Goal: Transaction & Acquisition: Book appointment/travel/reservation

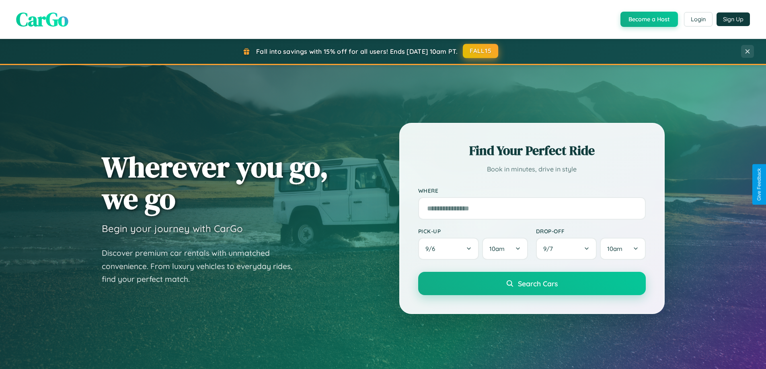
click at [481, 51] on button "FALL15" at bounding box center [480, 51] width 35 height 14
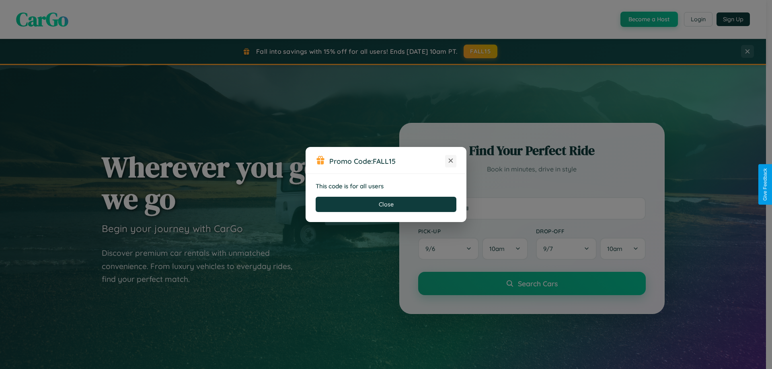
click at [451, 161] on icon at bounding box center [451, 161] width 8 height 8
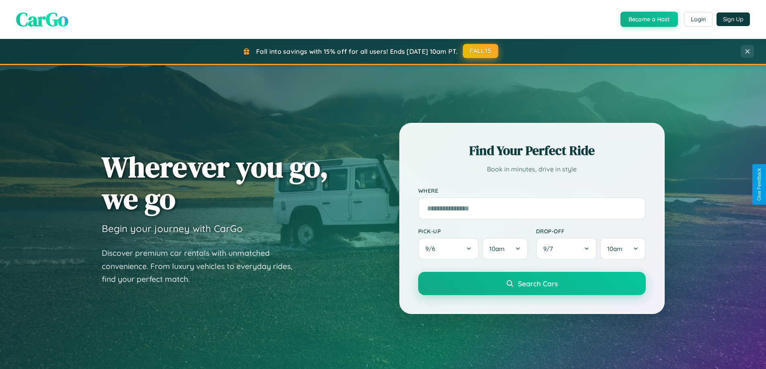
click at [481, 51] on button "FALL15" at bounding box center [480, 51] width 35 height 14
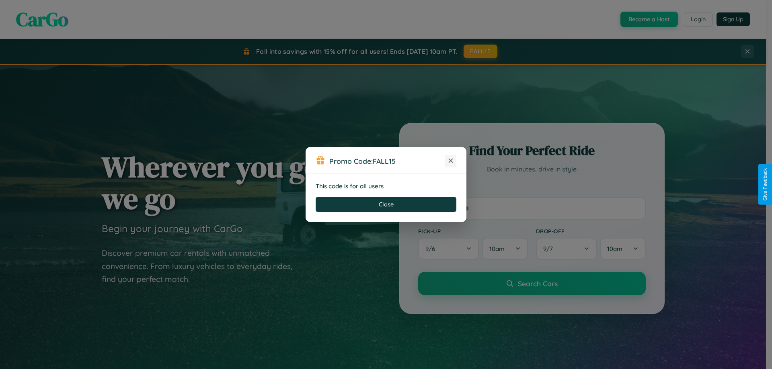
click at [451, 161] on icon at bounding box center [451, 161] width 8 height 8
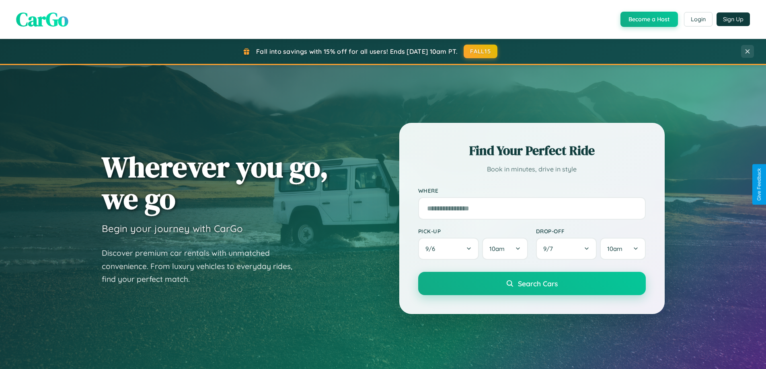
scroll to position [553, 0]
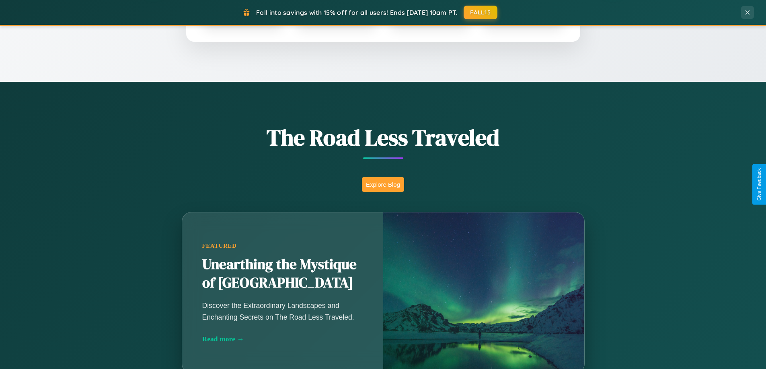
click at [383, 184] on button "Explore Blog" at bounding box center [383, 184] width 42 height 15
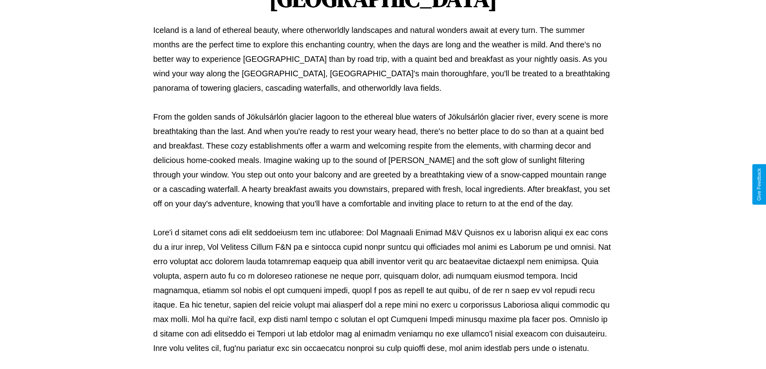
scroll to position [260, 0]
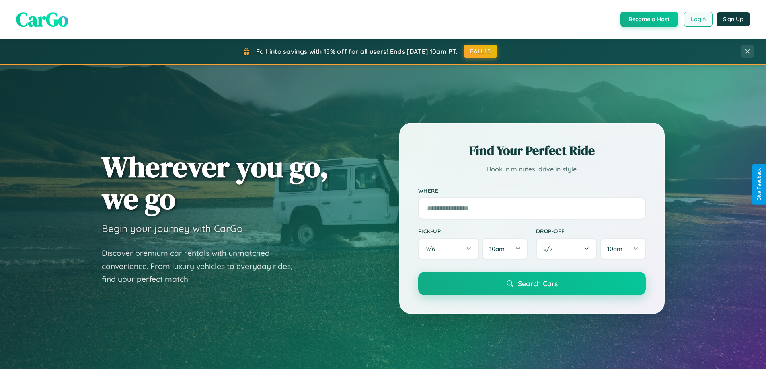
click at [697, 19] on button "Login" at bounding box center [698, 19] width 29 height 14
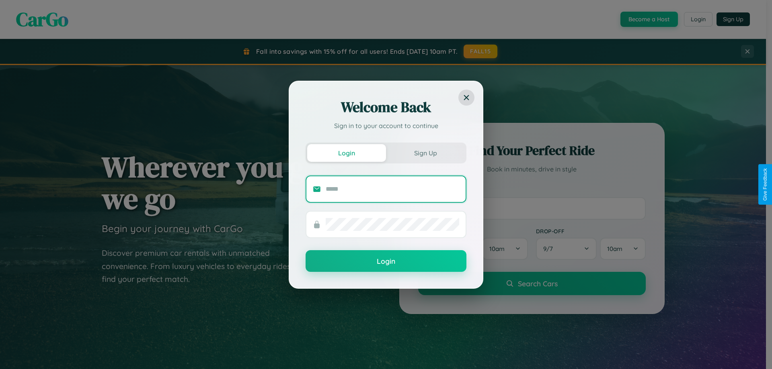
click at [392, 189] on input "text" at bounding box center [392, 189] width 133 height 13
type input "**********"
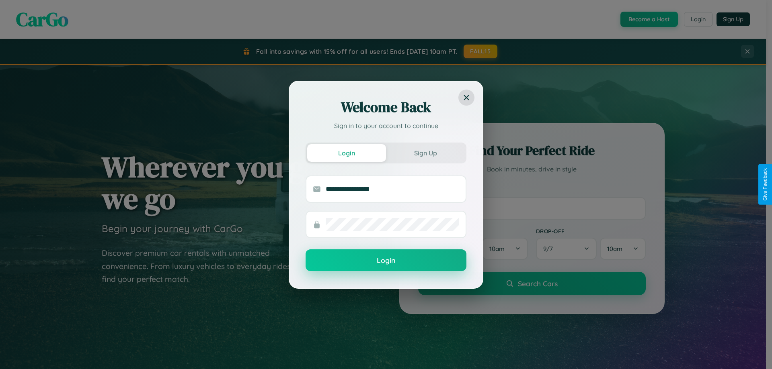
click at [386, 261] on button "Login" at bounding box center [385, 261] width 161 height 22
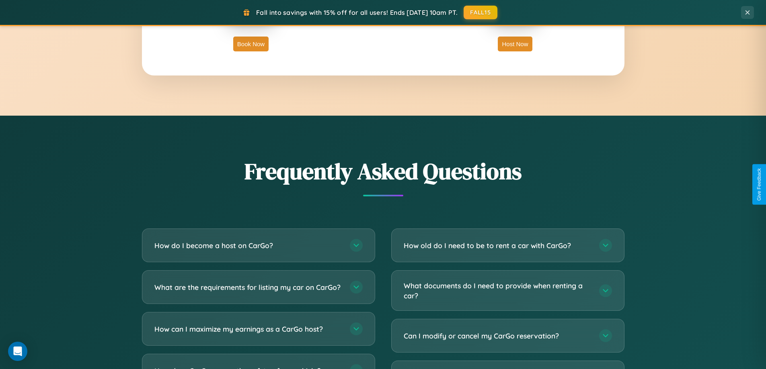
scroll to position [1547, 0]
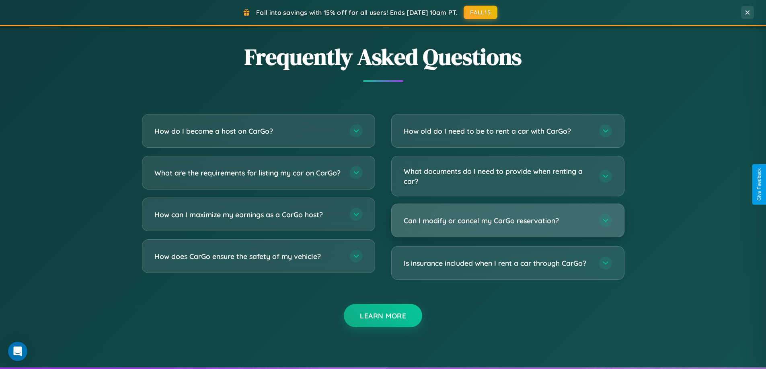
click at [507, 221] on h3 "Can I modify or cancel my CarGo reservation?" at bounding box center [497, 221] width 187 height 10
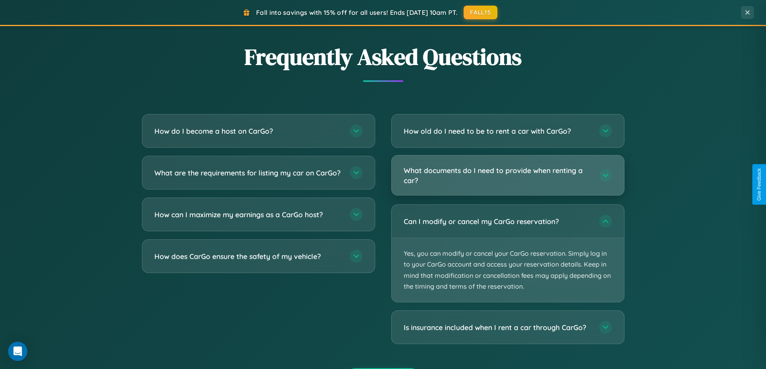
click at [507, 176] on h3 "What documents do I need to provide when renting a car?" at bounding box center [497, 176] width 187 height 20
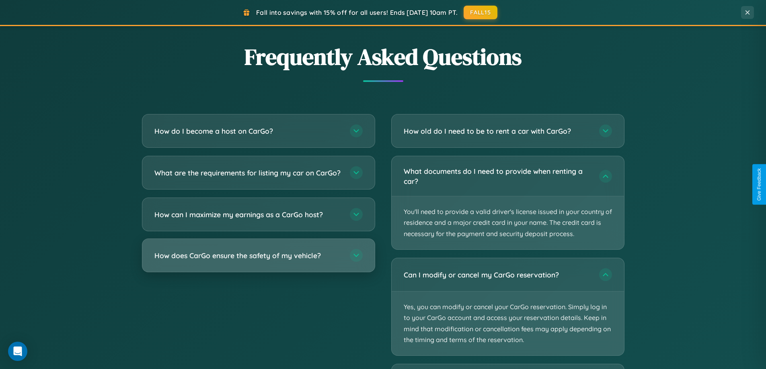
click at [258, 261] on h3 "How does CarGo ensure the safety of my vehicle?" at bounding box center [247, 256] width 187 height 10
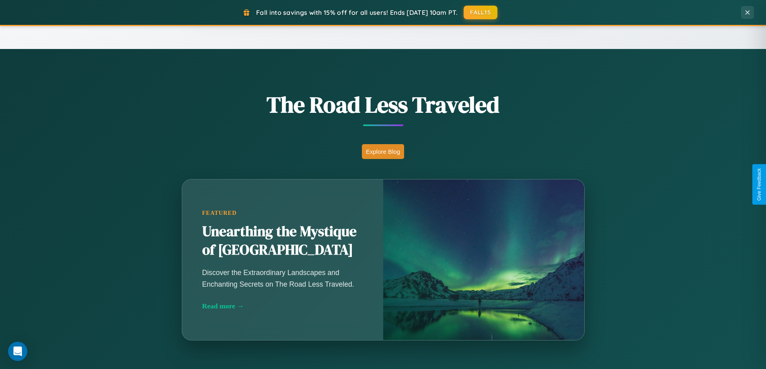
scroll to position [346, 0]
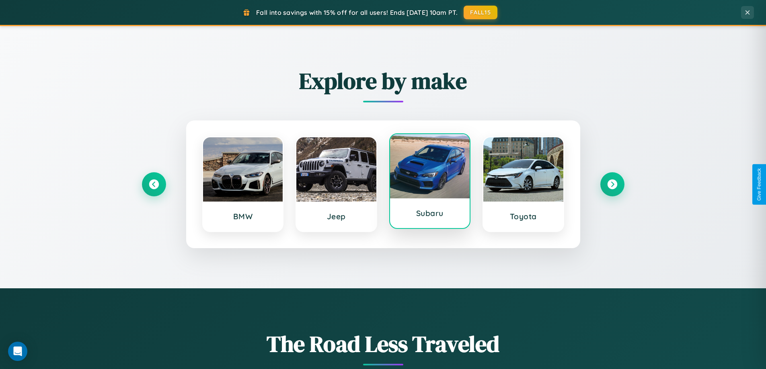
click at [429, 184] on div at bounding box center [430, 166] width 80 height 64
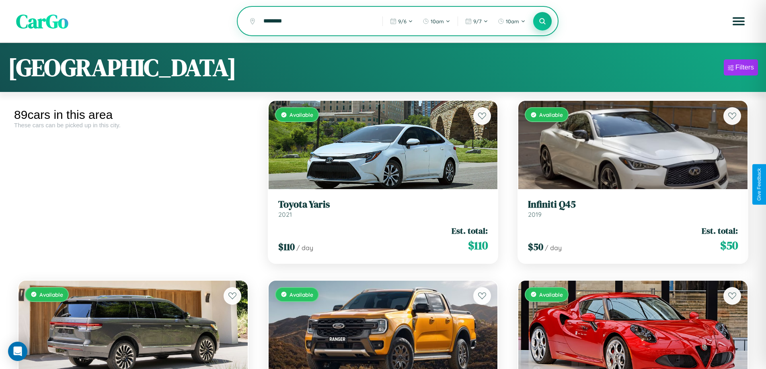
click at [542, 22] on icon at bounding box center [543, 21] width 8 height 8
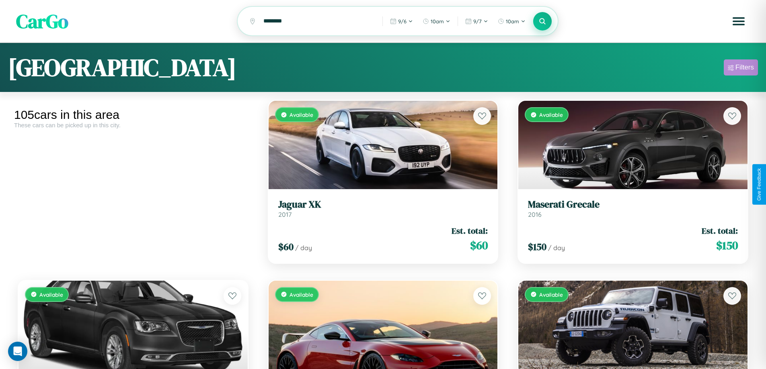
click at [740, 69] on div "Filters" at bounding box center [744, 68] width 18 height 8
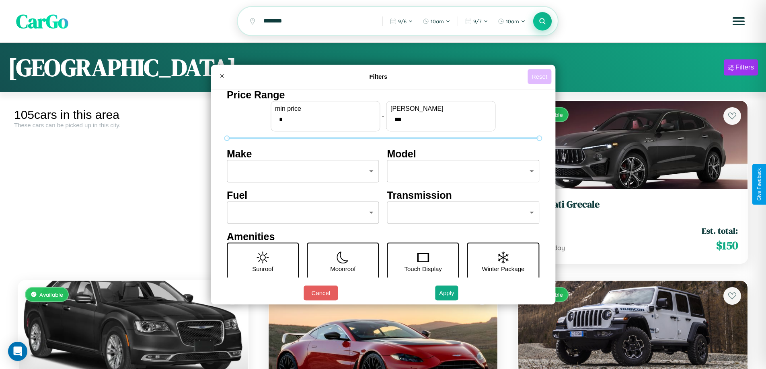
click at [540, 76] on button "Reset" at bounding box center [539, 76] width 24 height 15
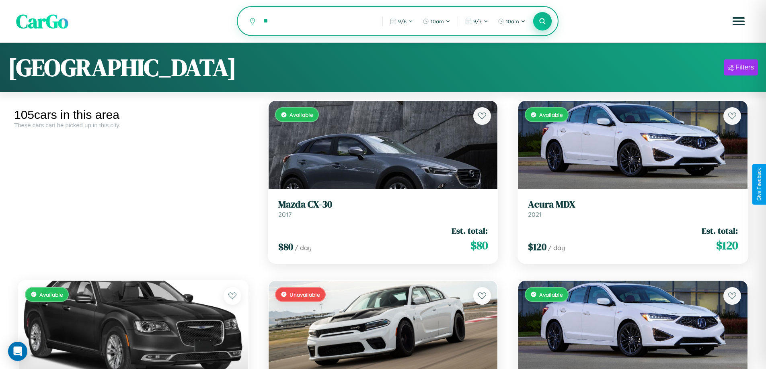
type input "*"
type input "******"
click at [542, 22] on icon at bounding box center [543, 21] width 8 height 8
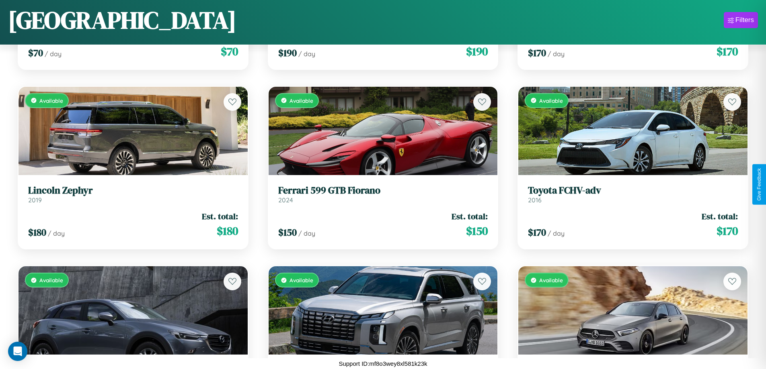
scroll to position [4612, 0]
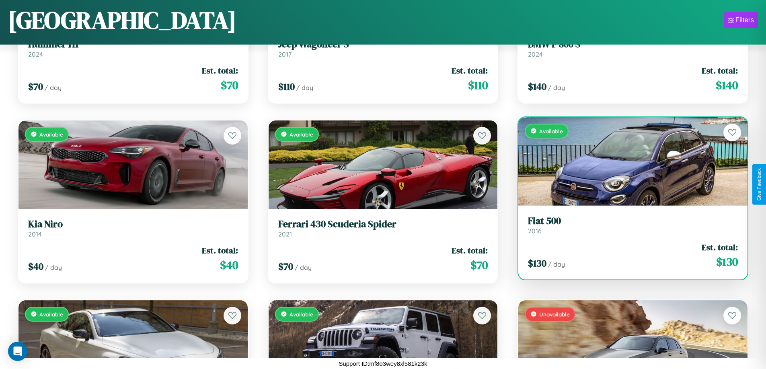
click at [627, 228] on link "Fiat 500 2016" at bounding box center [633, 225] width 210 height 20
